Goal: Task Accomplishment & Management: Manage account settings

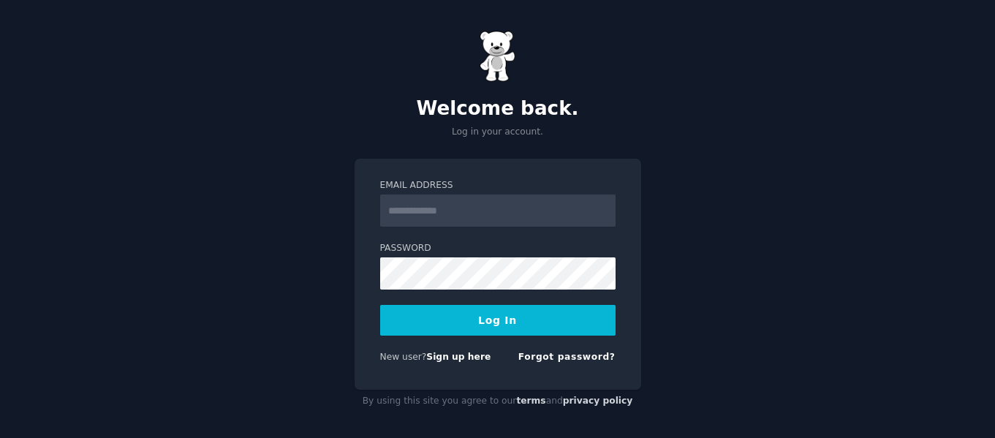
click at [459, 211] on input "Email Address" at bounding box center [497, 211] width 235 height 32
type input "**********"
click at [570, 317] on button "Log In" at bounding box center [497, 320] width 235 height 31
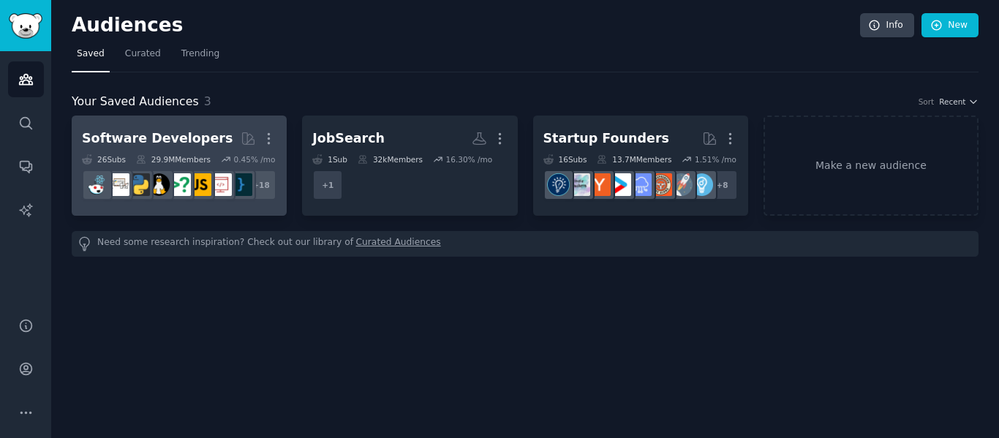
click at [163, 123] on link "Software Developers More 26 Sub s 29.9M Members 0.45 % /mo + 18" at bounding box center [179, 166] width 215 height 100
